Goal: Information Seeking & Learning: Learn about a topic

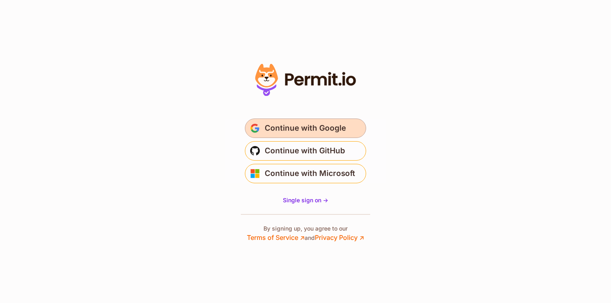
click at [300, 122] on span "Continue with Google" at bounding box center [305, 128] width 81 height 13
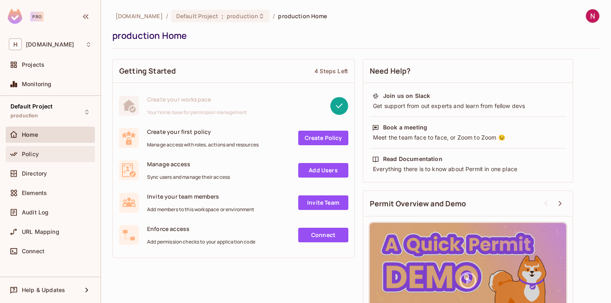
click at [56, 155] on div "Policy" at bounding box center [57, 154] width 70 height 6
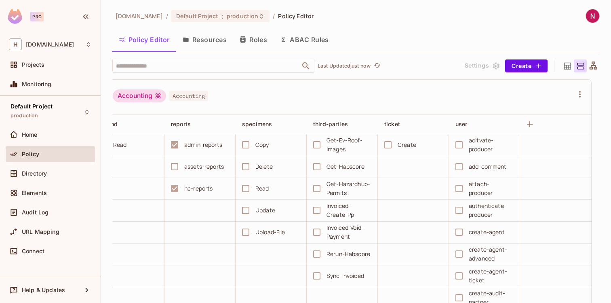
scroll to position [0, 5]
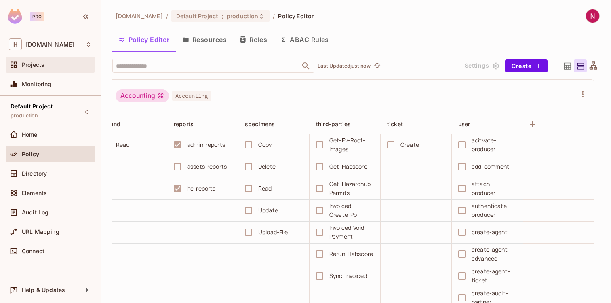
click at [33, 72] on div "Projects" at bounding box center [50, 65] width 89 height 16
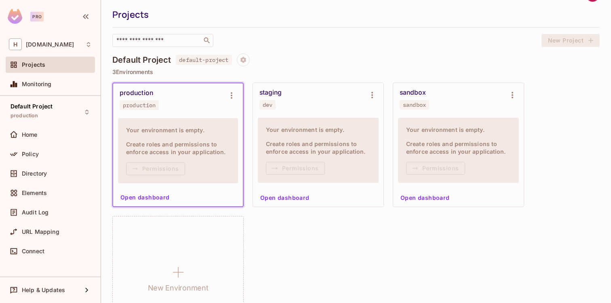
scroll to position [25, 0]
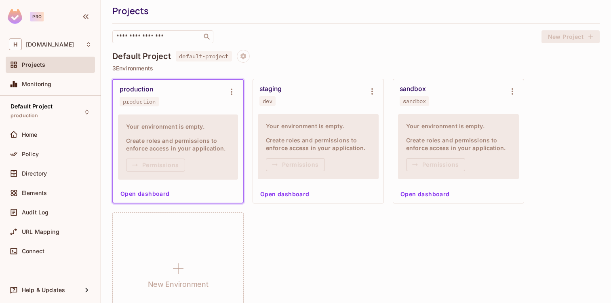
click at [315, 106] on div "staging dev" at bounding box center [312, 95] width 105 height 21
click at [280, 82] on div "staging dev" at bounding box center [318, 95] width 131 height 32
click at [286, 196] on button "Open dashboard" at bounding box center [285, 194] width 56 height 13
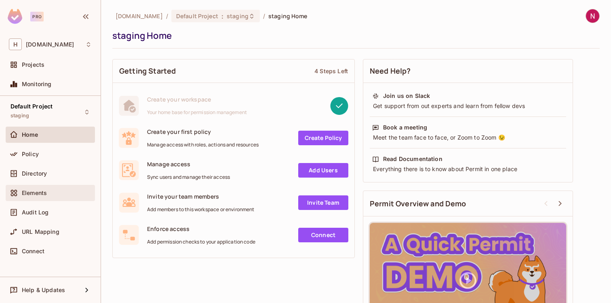
click at [40, 194] on span "Elements" at bounding box center [34, 193] width 25 height 6
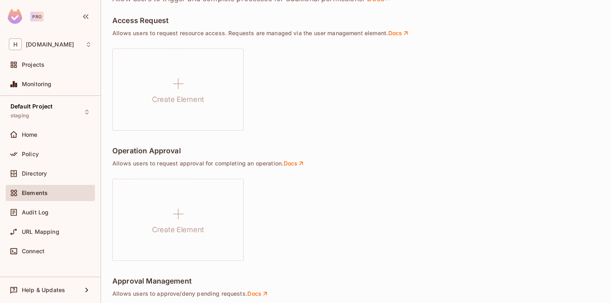
scroll to position [467, 0]
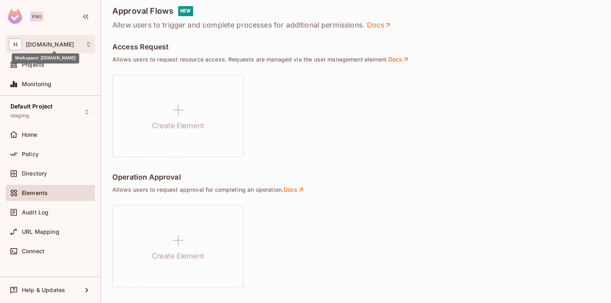
click at [64, 46] on span "[DOMAIN_NAME]" at bounding box center [50, 44] width 48 height 6
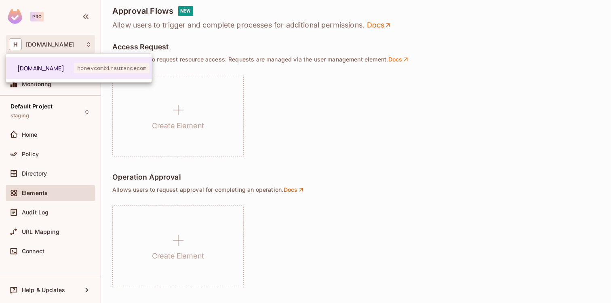
click at [231, 130] on div at bounding box center [305, 151] width 611 height 303
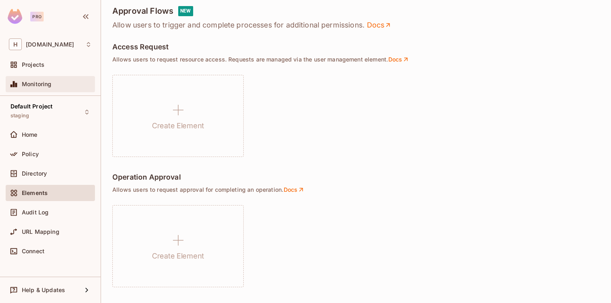
click at [55, 80] on div "Monitoring" at bounding box center [50, 84] width 83 height 10
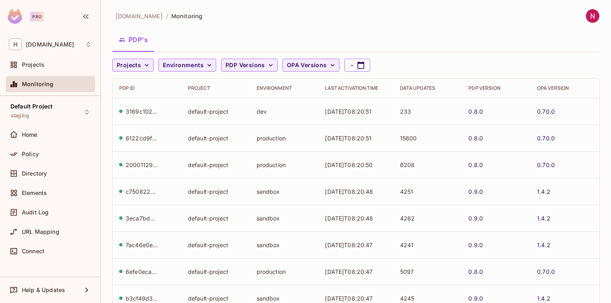
click at [52, 73] on div "Projects" at bounding box center [50, 66] width 89 height 19
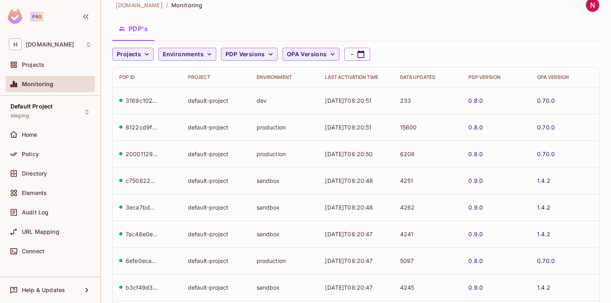
scroll to position [10, 0]
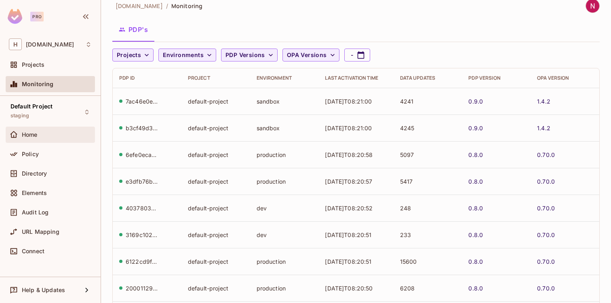
click at [51, 137] on div "Home" at bounding box center [57, 134] width 70 height 6
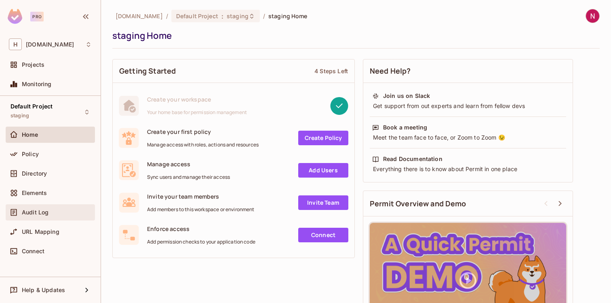
click at [42, 206] on div "Audit Log" at bounding box center [50, 212] width 89 height 16
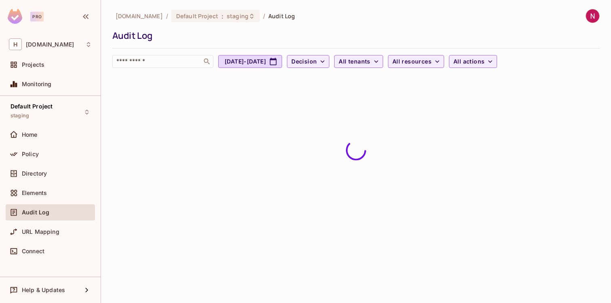
click at [42, 196] on span "Elements" at bounding box center [34, 193] width 25 height 6
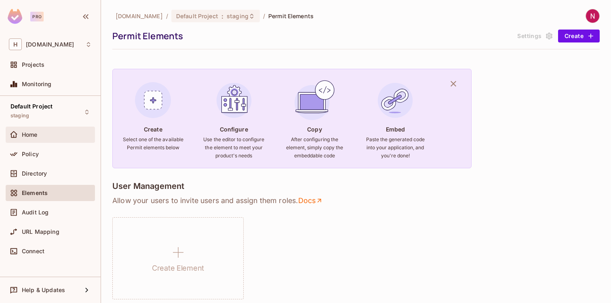
click at [30, 136] on span "Home" at bounding box center [30, 134] width 16 height 6
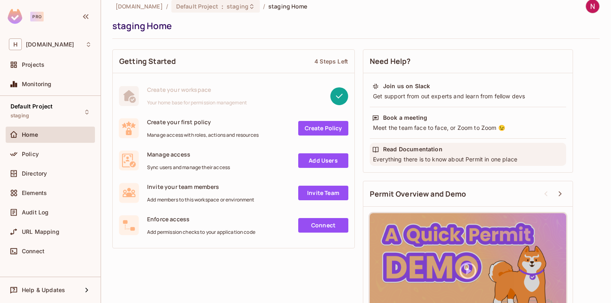
scroll to position [49, 0]
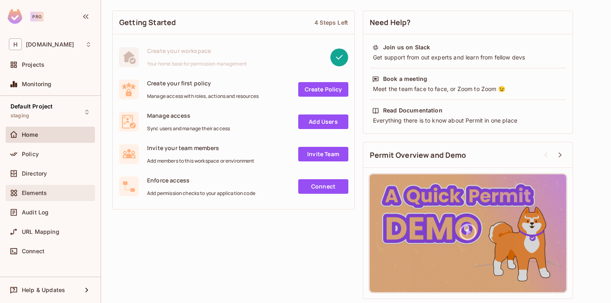
click at [40, 193] on span "Elements" at bounding box center [34, 193] width 25 height 6
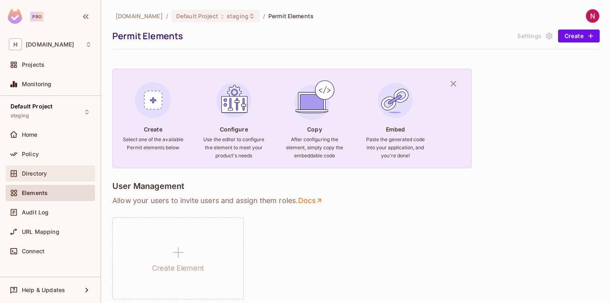
click at [44, 174] on span "Directory" at bounding box center [34, 173] width 25 height 6
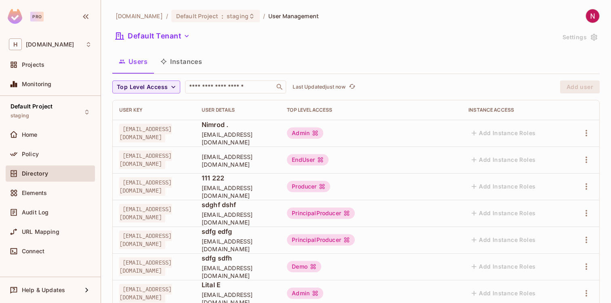
scroll to position [16, 0]
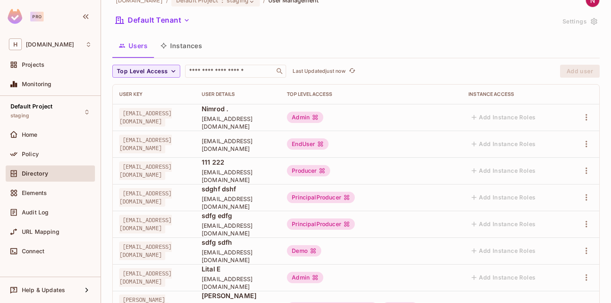
click at [182, 50] on button "Instances" at bounding box center [181, 46] width 55 height 20
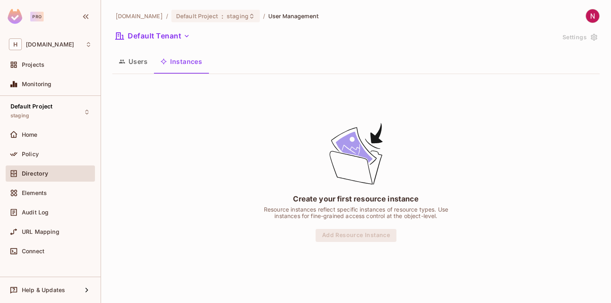
click at [149, 61] on button "Users" at bounding box center [133, 61] width 42 height 20
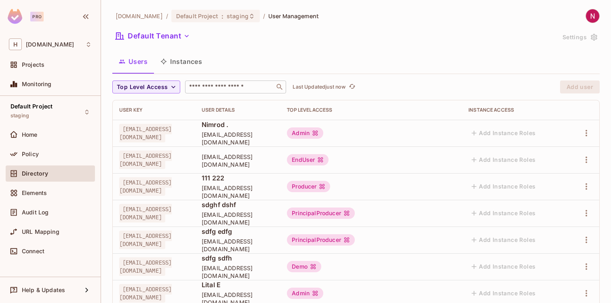
click at [211, 81] on div "​" at bounding box center [235, 86] width 101 height 13
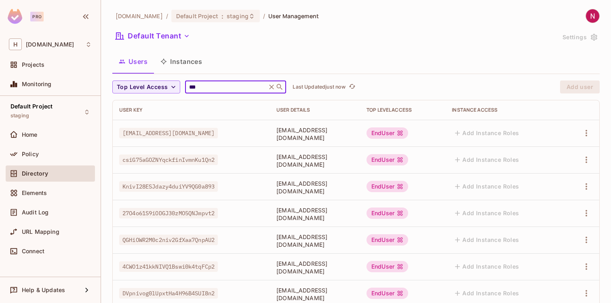
click at [175, 110] on div "User Key" at bounding box center [191, 110] width 144 height 6
click at [206, 87] on input "***" at bounding box center [226, 87] width 77 height 8
type input "*****"
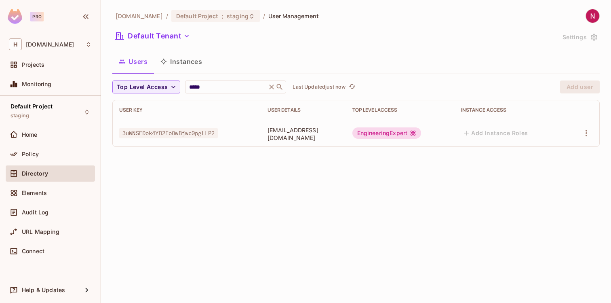
click at [168, 206] on div "[DOMAIN_NAME] / Default Project : staging / User Management Default Tenant Sett…" at bounding box center [356, 151] width 510 height 303
click at [48, 247] on div "Connect" at bounding box center [50, 251] width 83 height 10
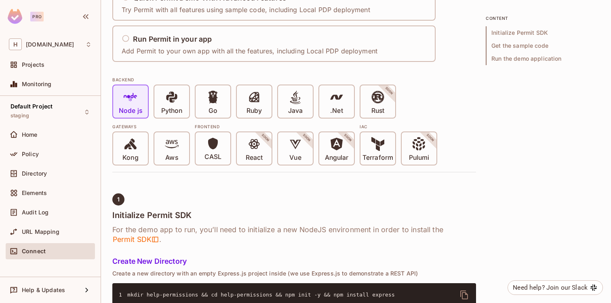
scroll to position [142, 0]
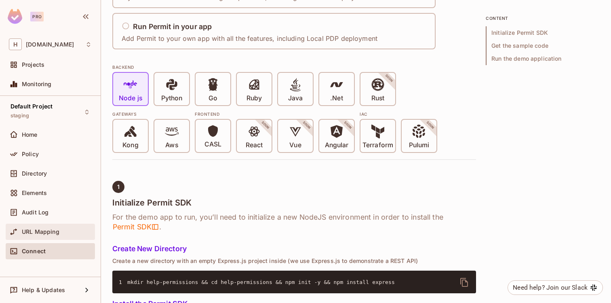
click at [53, 234] on span "URL Mapping" at bounding box center [41, 231] width 38 height 6
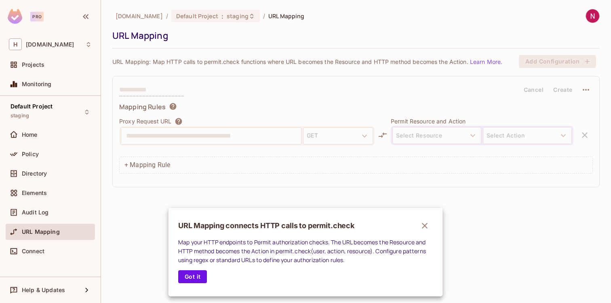
click at [424, 228] on icon "button" at bounding box center [425, 226] width 10 height 10
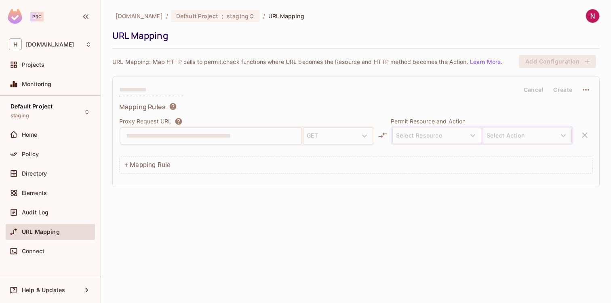
click at [180, 148] on div at bounding box center [247, 150] width 256 height 8
click at [59, 70] on div "Projects" at bounding box center [50, 65] width 89 height 16
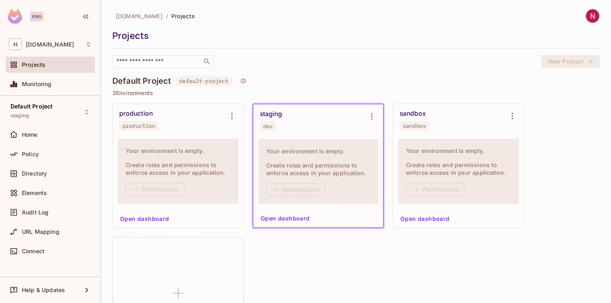
click at [287, 132] on div "staging dev" at bounding box center [318, 120] width 130 height 32
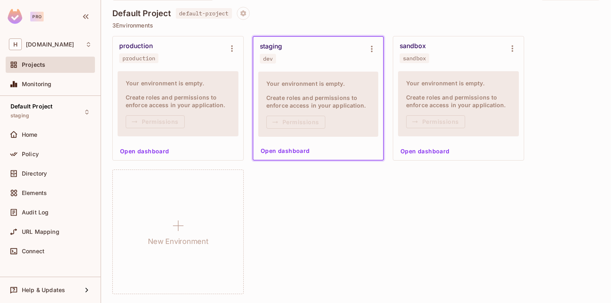
click at [288, 150] on button "Open dashboard" at bounding box center [286, 150] width 56 height 13
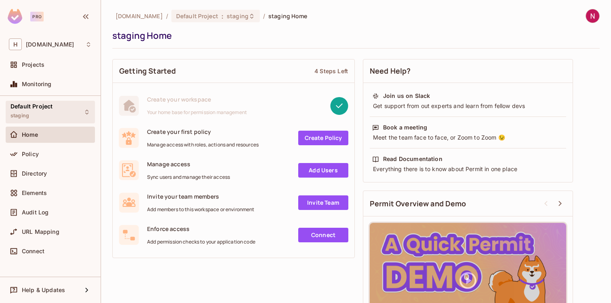
click at [60, 109] on div "Default Project staging" at bounding box center [50, 112] width 89 height 22
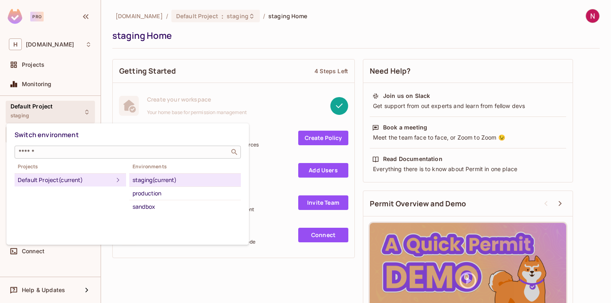
click at [52, 147] on div "​" at bounding box center [128, 152] width 226 height 13
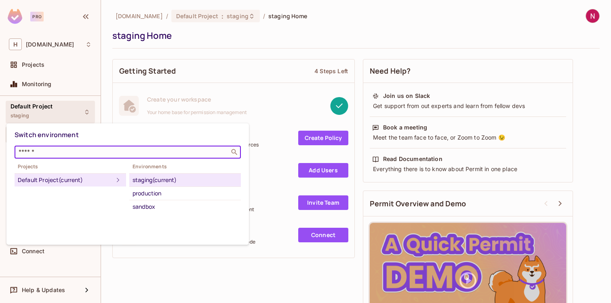
paste input "**********"
type input "**********"
click at [44, 111] on div at bounding box center [305, 151] width 611 height 303
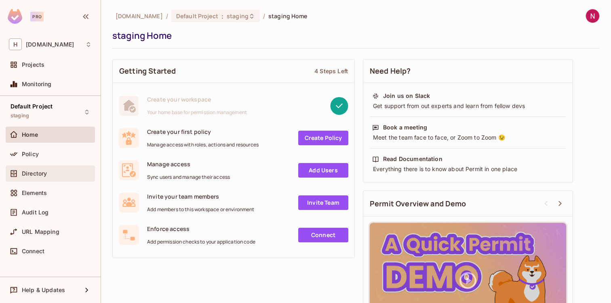
click at [29, 166] on div "Directory" at bounding box center [50, 173] width 89 height 16
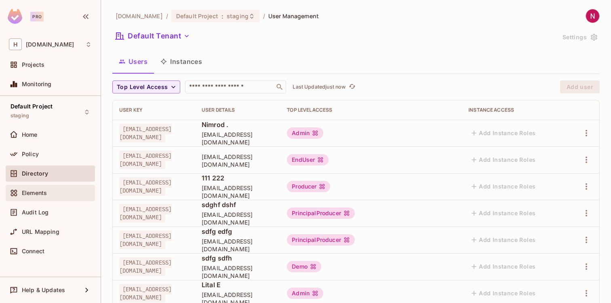
click at [28, 190] on span "Elements" at bounding box center [34, 193] width 25 height 6
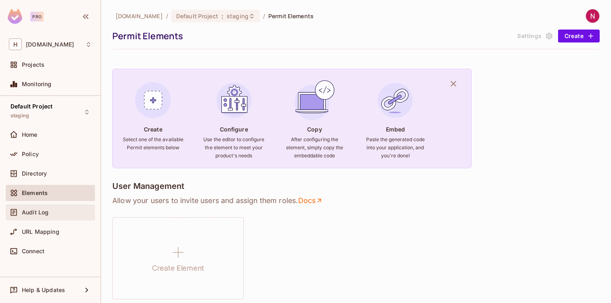
click at [66, 214] on div "Audit Log" at bounding box center [57, 212] width 70 height 6
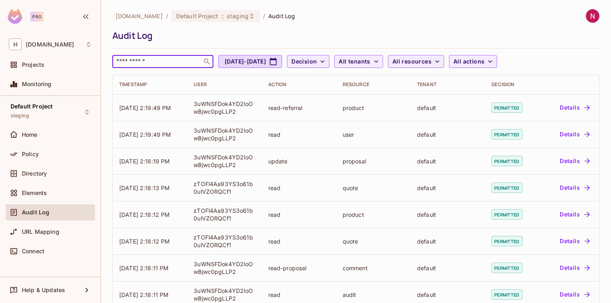
click at [158, 64] on input "text" at bounding box center [157, 61] width 85 height 8
paste input "**********"
type input "**********"
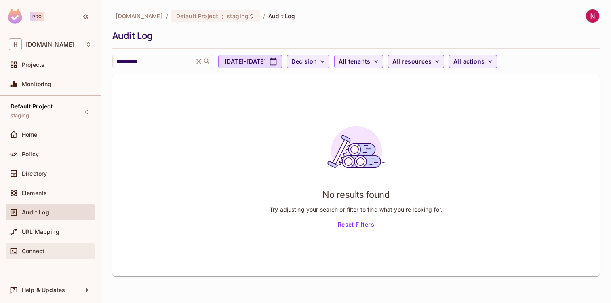
click at [48, 253] on div "Connect" at bounding box center [57, 251] width 70 height 6
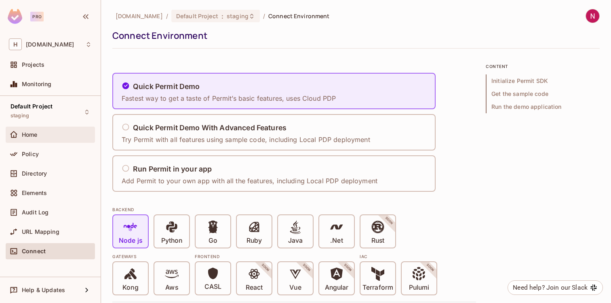
click at [49, 142] on div "Home" at bounding box center [50, 135] width 89 height 16
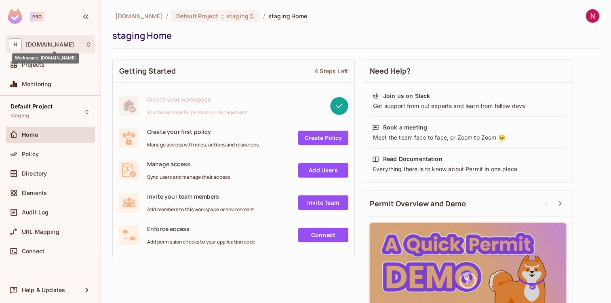
click at [68, 44] on span "[DOMAIN_NAME]" at bounding box center [50, 44] width 48 height 6
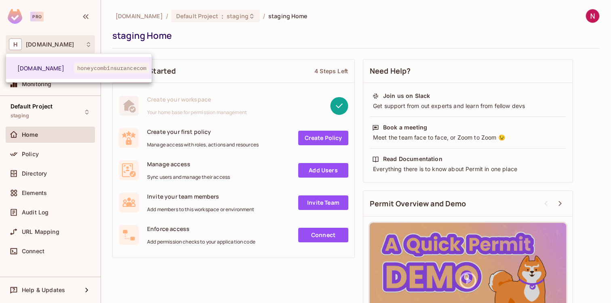
click at [68, 44] on div at bounding box center [305, 151] width 611 height 303
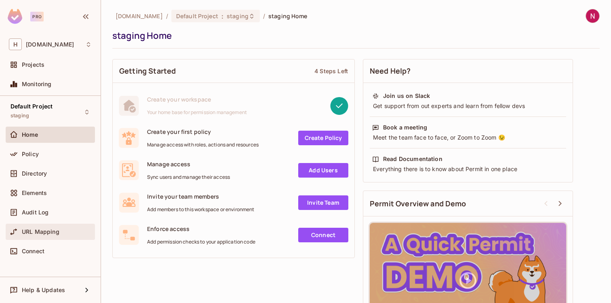
click at [46, 232] on span "URL Mapping" at bounding box center [41, 231] width 38 height 6
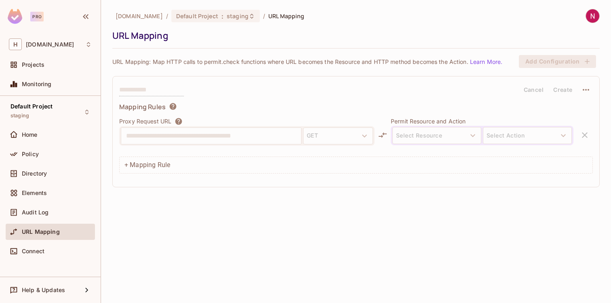
click at [260, 68] on div "URL Mapping: Map HTTP calls to permit.check functions where URL becomes the Res…" at bounding box center [356, 61] width 488 height 13
click at [289, 225] on div "[DOMAIN_NAME] / Default Project : staging / URL Mapping URL Mapping URL Mapping…" at bounding box center [356, 151] width 510 height 303
click at [27, 162] on div "Policy" at bounding box center [50, 154] width 89 height 16
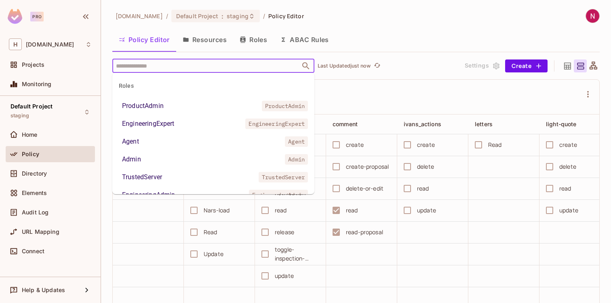
click at [205, 65] on input "text" at bounding box center [206, 66] width 185 height 14
click at [197, 36] on button "Resources" at bounding box center [204, 40] width 57 height 20
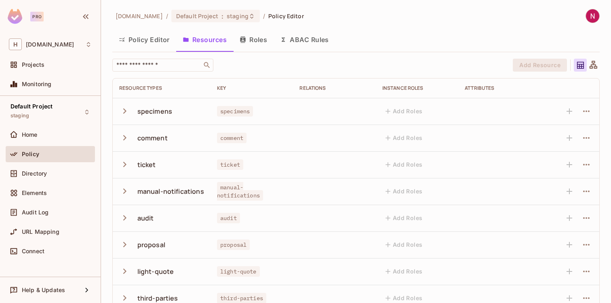
click at [261, 46] on button "Roles" at bounding box center [253, 40] width 40 height 20
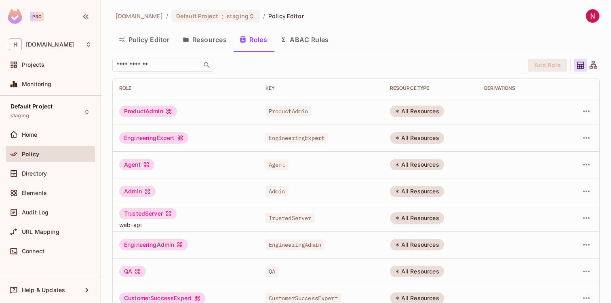
click at [154, 42] on button "Policy Editor" at bounding box center [144, 40] width 64 height 20
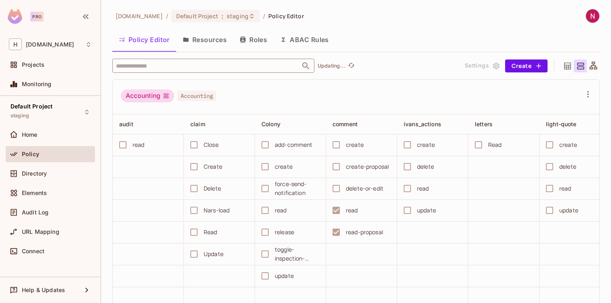
click at [213, 72] on input "text" at bounding box center [206, 66] width 185 height 14
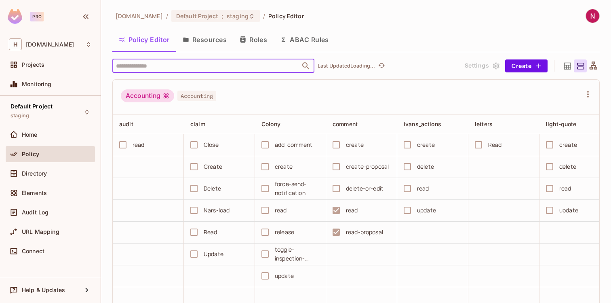
click at [213, 65] on input "text" at bounding box center [206, 66] width 185 height 14
paste input "**********"
type input "**********"
click at [206, 38] on button "Resources" at bounding box center [204, 40] width 57 height 20
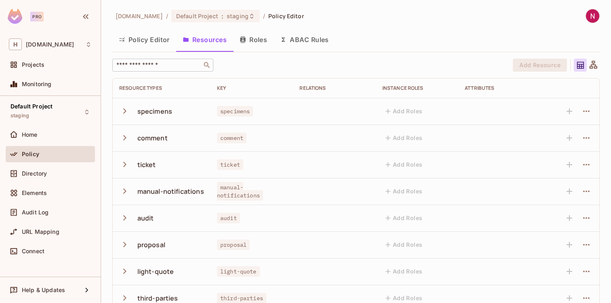
click at [165, 59] on div "​" at bounding box center [162, 65] width 101 height 13
paste input "**********"
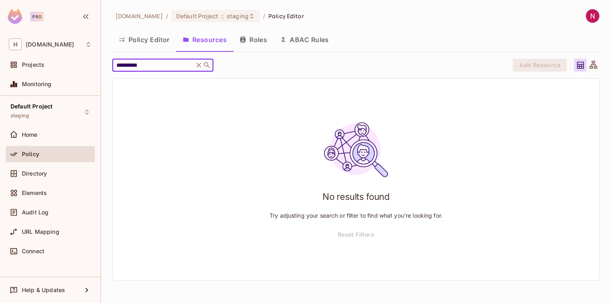
type input "**********"
click at [306, 32] on button "ABAC Rules" at bounding box center [305, 40] width 62 height 20
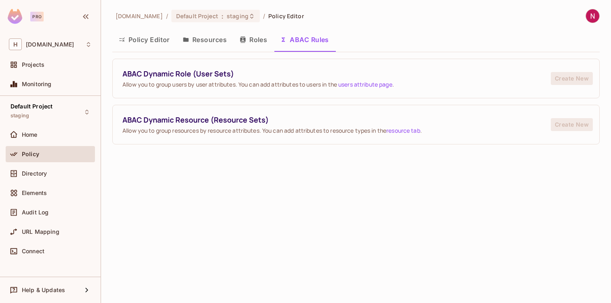
click at [251, 40] on button "Roles" at bounding box center [253, 40] width 40 height 20
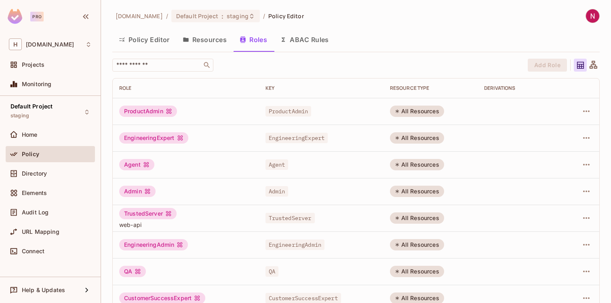
click at [201, 43] on button "Resources" at bounding box center [204, 40] width 57 height 20
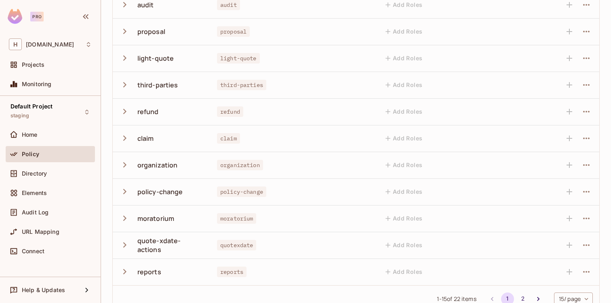
scroll to position [229, 0]
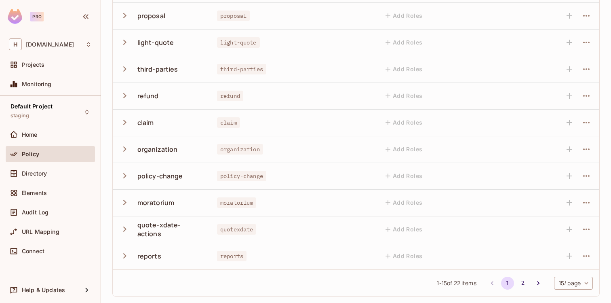
click at [124, 255] on icon "button" at bounding box center [124, 255] width 11 height 11
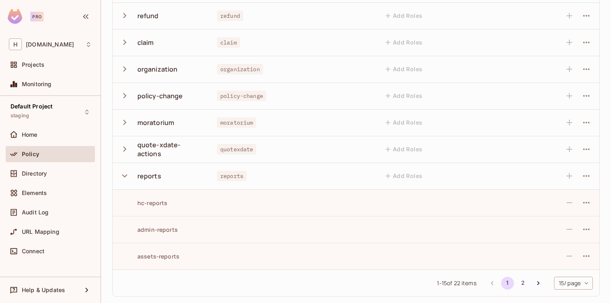
click at [121, 173] on icon "button" at bounding box center [124, 175] width 11 height 11
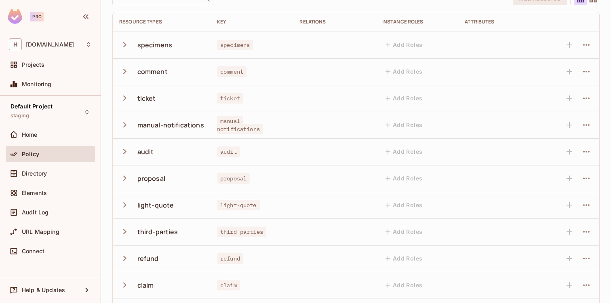
scroll to position [63, 0]
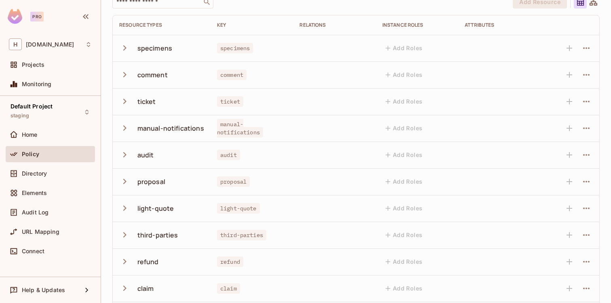
click at [123, 157] on icon "button" at bounding box center [124, 154] width 11 height 11
click at [127, 178] on icon "button" at bounding box center [124, 181] width 11 height 11
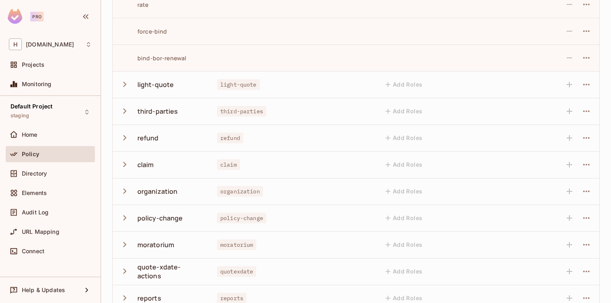
click at [123, 194] on icon "button" at bounding box center [124, 191] width 11 height 11
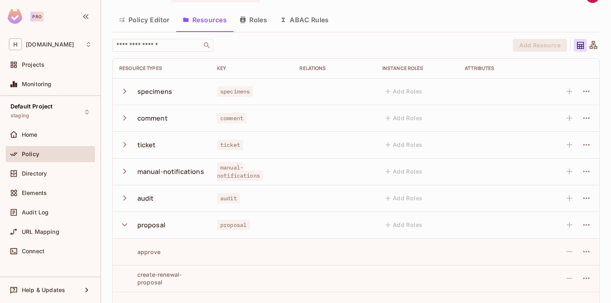
scroll to position [0, 0]
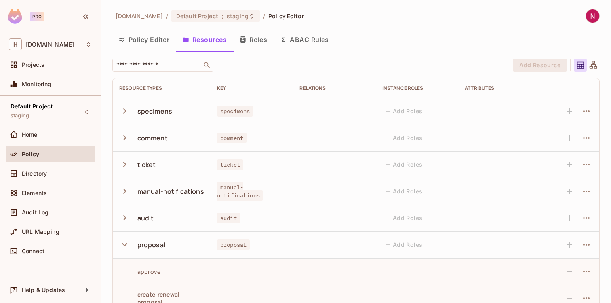
click at [124, 197] on button "button" at bounding box center [126, 190] width 14 height 17
click at [123, 193] on icon "button" at bounding box center [124, 191] width 11 height 11
click at [156, 35] on button "Policy Editor" at bounding box center [144, 40] width 64 height 20
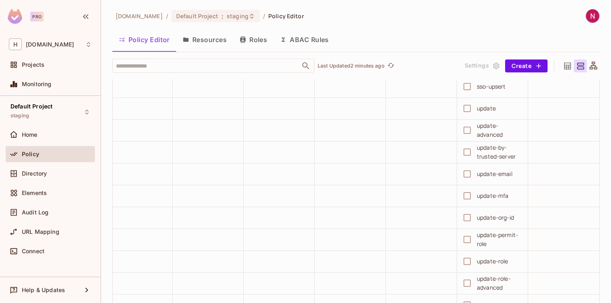
scroll to position [328, 0]
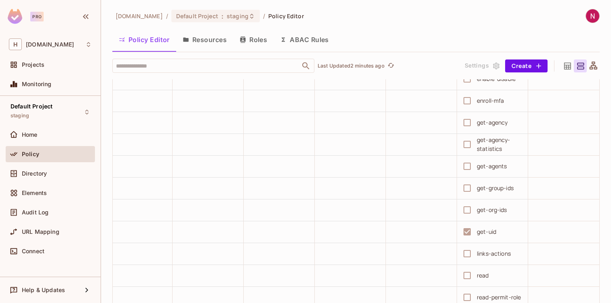
click at [593, 64] on icon at bounding box center [594, 65] width 8 height 8
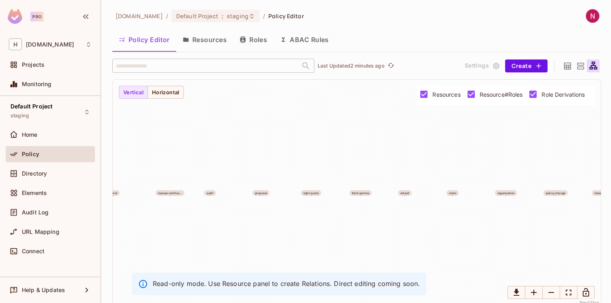
click at [565, 63] on icon at bounding box center [567, 65] width 7 height 7
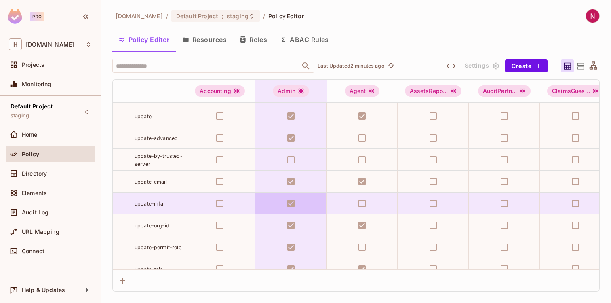
scroll to position [4832, 2]
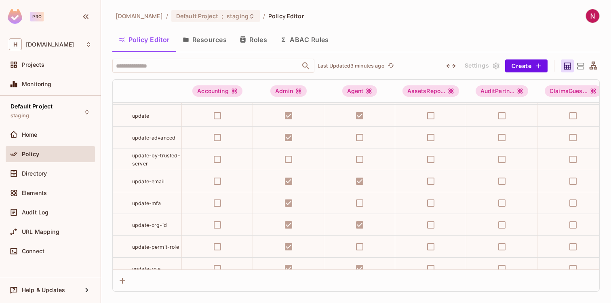
click at [254, 38] on button "Roles" at bounding box center [253, 40] width 40 height 20
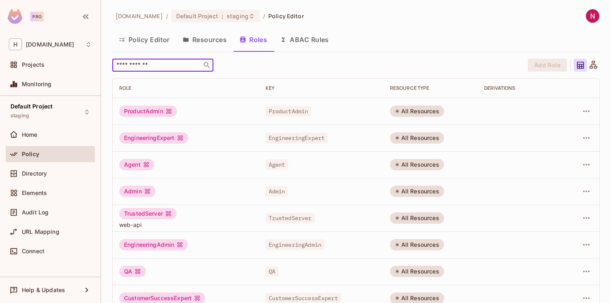
click at [173, 63] on input "text" at bounding box center [157, 65] width 85 height 8
paste input "**********"
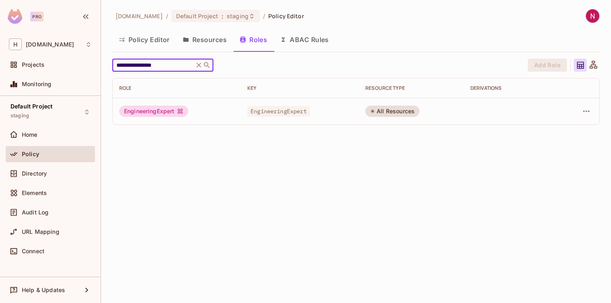
type input "**********"
click at [190, 112] on div "EngineeringExpert" at bounding box center [176, 111] width 115 height 11
click at [590, 111] on icon "button" at bounding box center [587, 111] width 10 height 10
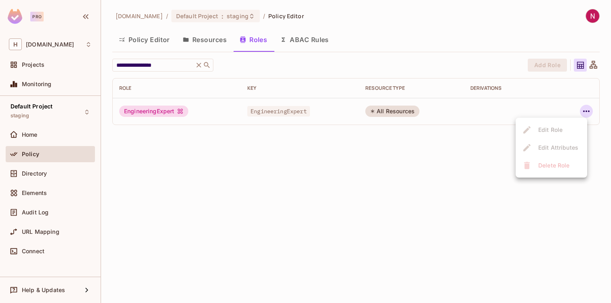
click at [428, 161] on div at bounding box center [305, 151] width 611 height 303
click at [382, 102] on td "All Resources" at bounding box center [411, 111] width 105 height 27
click at [383, 110] on div "All Resources" at bounding box center [392, 111] width 54 height 11
click at [264, 116] on td "EngineeringExpert" at bounding box center [300, 111] width 118 height 27
click at [170, 112] on div "EngineeringExpert" at bounding box center [153, 111] width 69 height 11
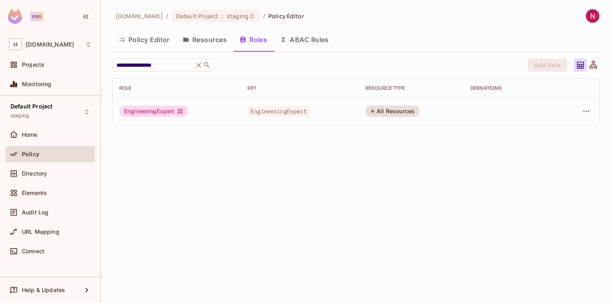
click at [201, 41] on button "Resources" at bounding box center [204, 40] width 57 height 20
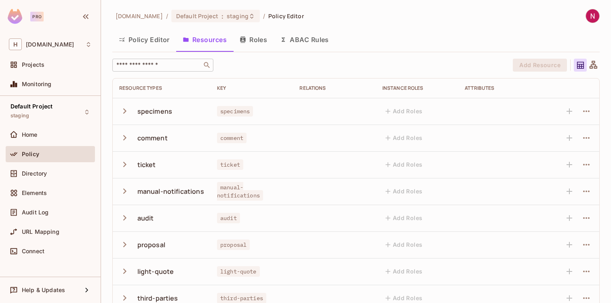
click at [163, 65] on input "text" at bounding box center [157, 65] width 85 height 8
click at [142, 42] on button "Policy Editor" at bounding box center [144, 40] width 64 height 20
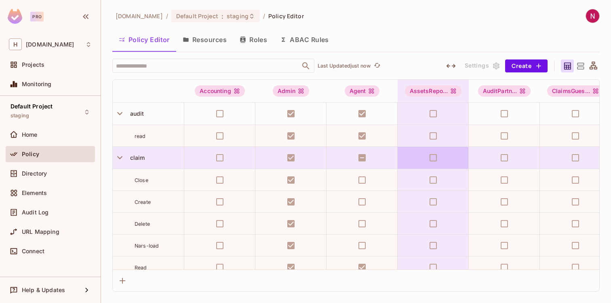
scroll to position [4860, 0]
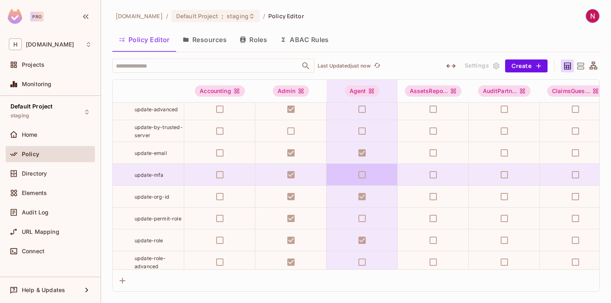
click at [342, 174] on td at bounding box center [362, 175] width 71 height 22
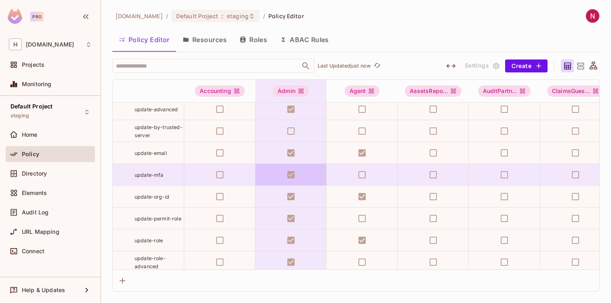
click at [295, 175] on td at bounding box center [291, 175] width 71 height 22
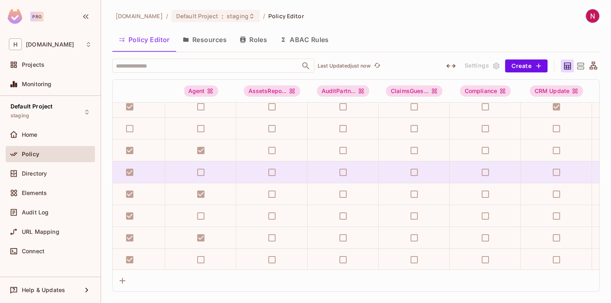
scroll to position [4863, 0]
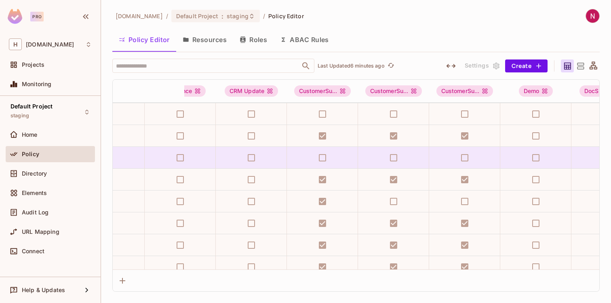
scroll to position [4877, 0]
